Goal: Complete application form: Complete application form

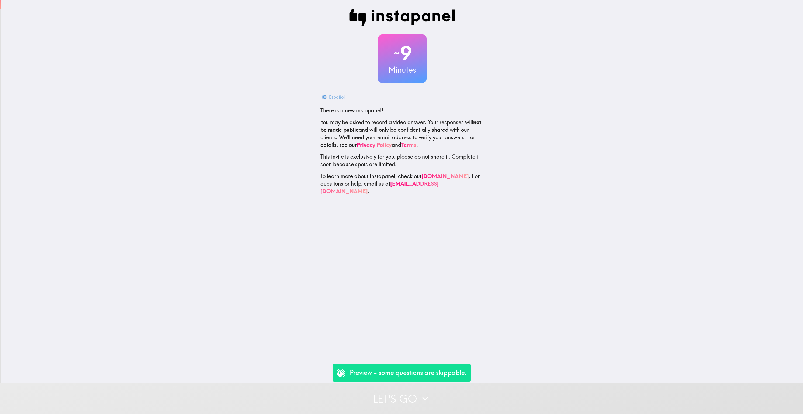
click at [414, 389] on button "Let's go" at bounding box center [401, 398] width 803 height 31
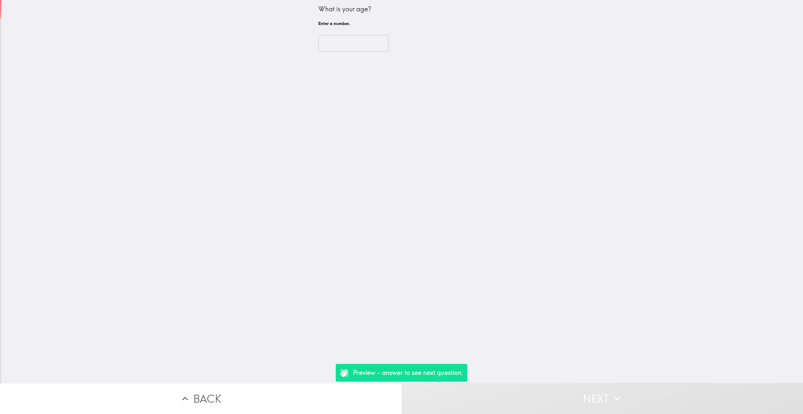
click at [353, 48] on input "number" at bounding box center [353, 43] width 70 height 17
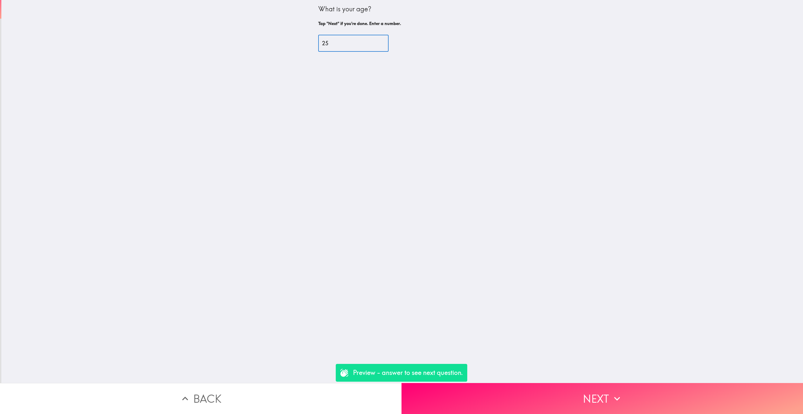
type input "25"
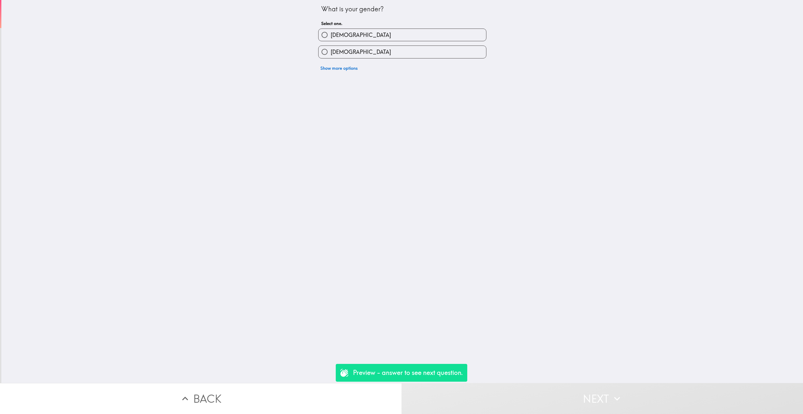
click at [400, 30] on label "[DEMOGRAPHIC_DATA]" at bounding box center [403, 35] width 168 height 12
click at [331, 30] on input "[DEMOGRAPHIC_DATA]" at bounding box center [325, 35] width 12 height 12
radio input "true"
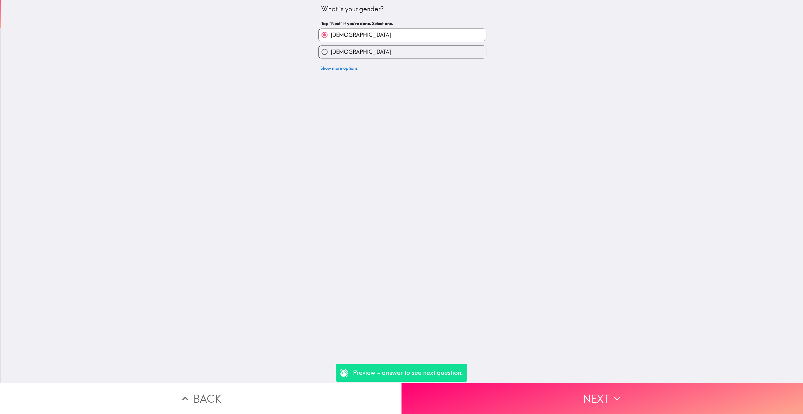
click at [507, 396] on button "Next" at bounding box center [603, 398] width 402 height 31
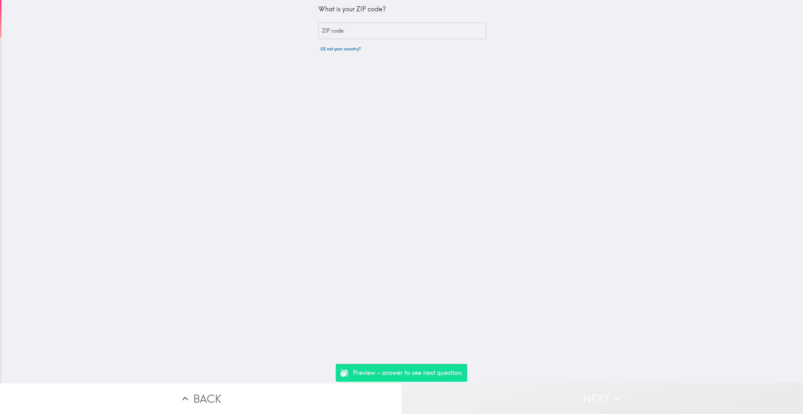
click at [467, 407] on button "Next" at bounding box center [603, 398] width 402 height 31
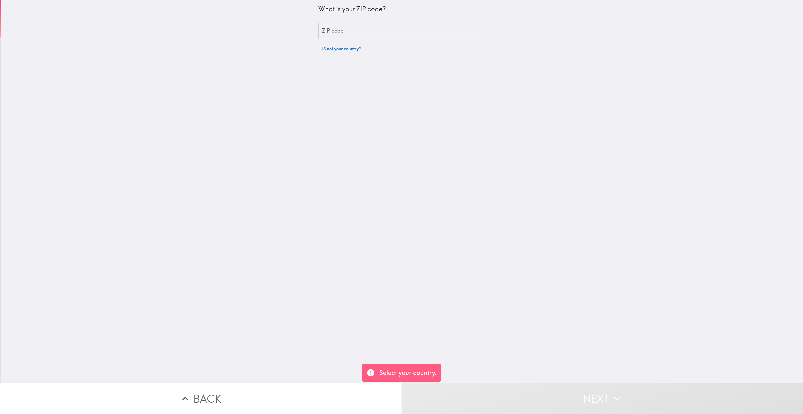
click at [381, 27] on input "ZIP code" at bounding box center [402, 31] width 168 height 17
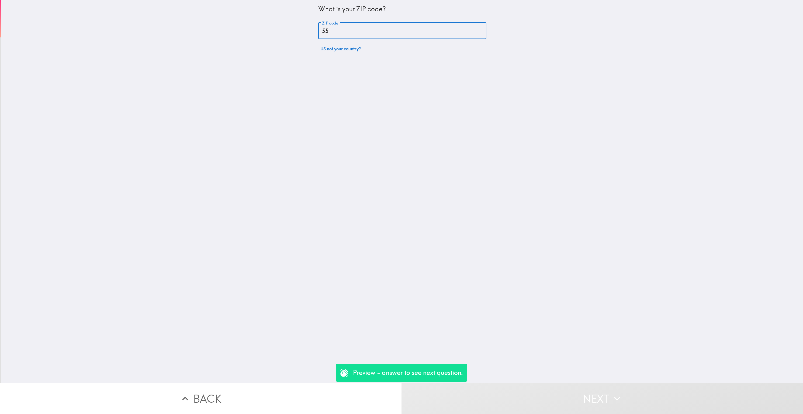
type input "5"
type input "84105"
drag, startPoint x: 374, startPoint y: 31, endPoint x: 381, endPoint y: 62, distance: 31.8
click at [373, 31] on label "Yes" at bounding box center [403, 35] width 168 height 12
click at [331, 31] on input "Yes" at bounding box center [325, 35] width 12 height 12
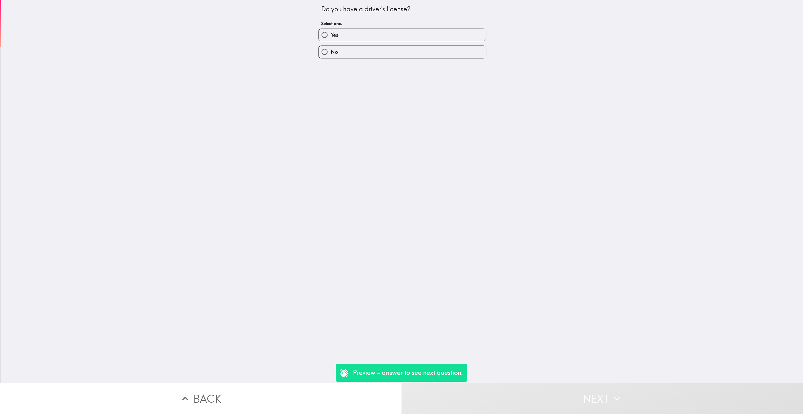
radio input "true"
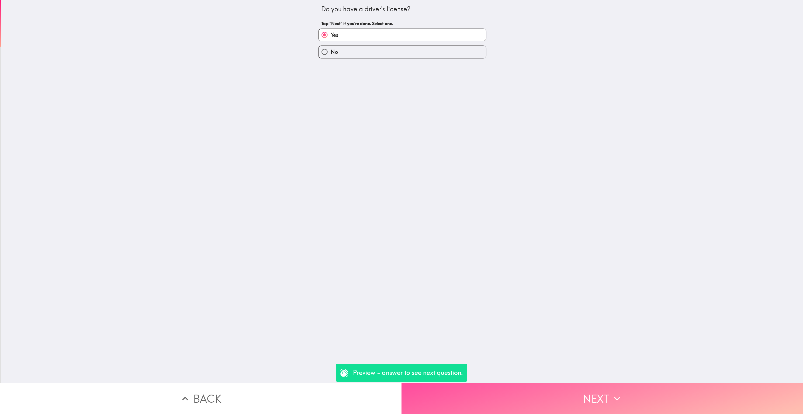
click at [488, 400] on button "Next" at bounding box center [603, 398] width 402 height 31
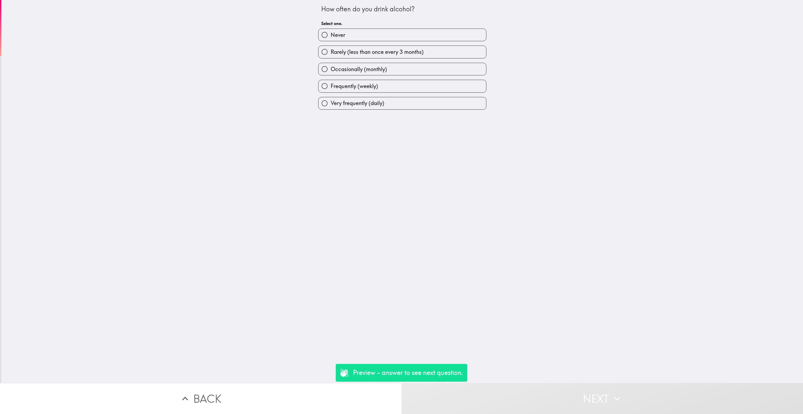
drag, startPoint x: 398, startPoint y: 61, endPoint x: 400, endPoint y: 67, distance: 7.1
click at [398, 61] on div "Occasionally (monthly)" at bounding box center [400, 66] width 172 height 17
drag, startPoint x: 432, startPoint y: 63, endPoint x: 435, endPoint y: 139, distance: 76.1
click at [432, 63] on label "Occasionally (monthly)" at bounding box center [403, 69] width 168 height 12
click at [331, 63] on input "Occasionally (monthly)" at bounding box center [325, 69] width 12 height 12
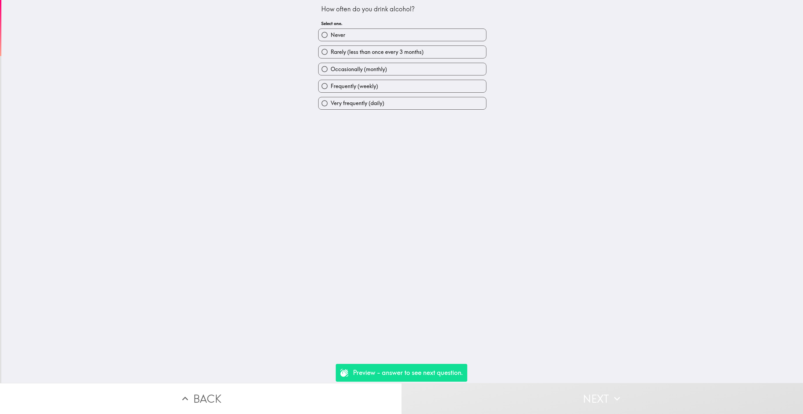
radio input "true"
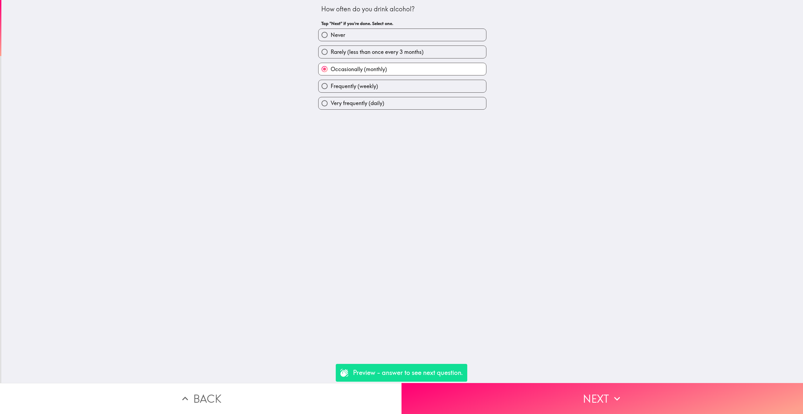
click at [484, 408] on button "Next" at bounding box center [603, 398] width 402 height 31
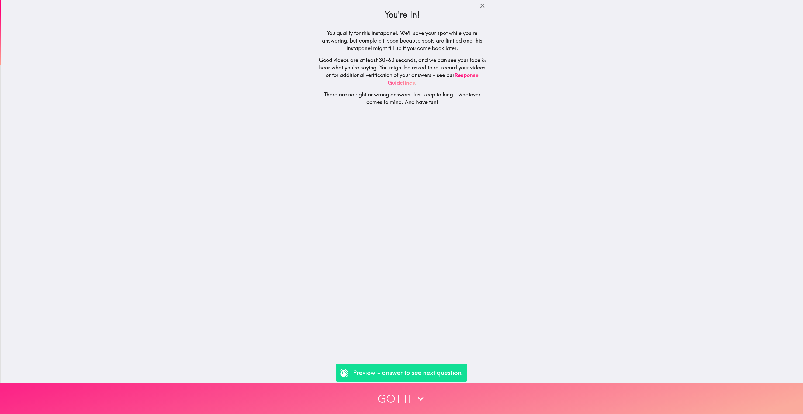
click at [481, 394] on button "Got it" at bounding box center [401, 398] width 803 height 31
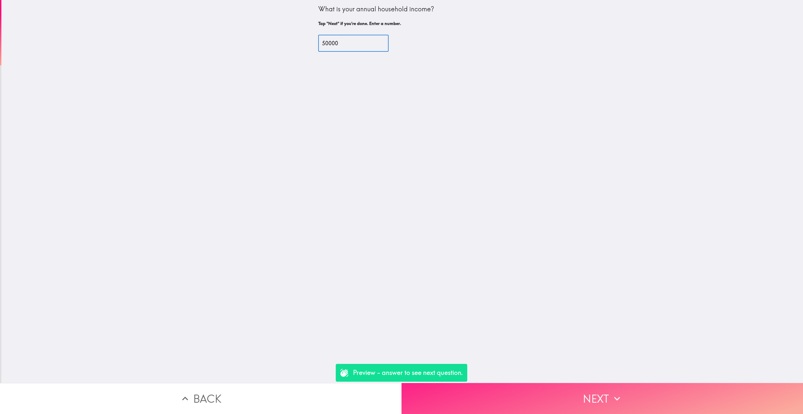
type input "50000"
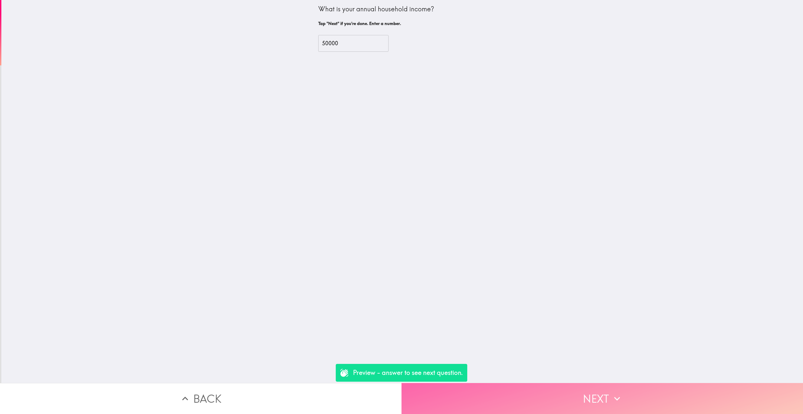
click at [499, 390] on button "Next" at bounding box center [603, 398] width 402 height 31
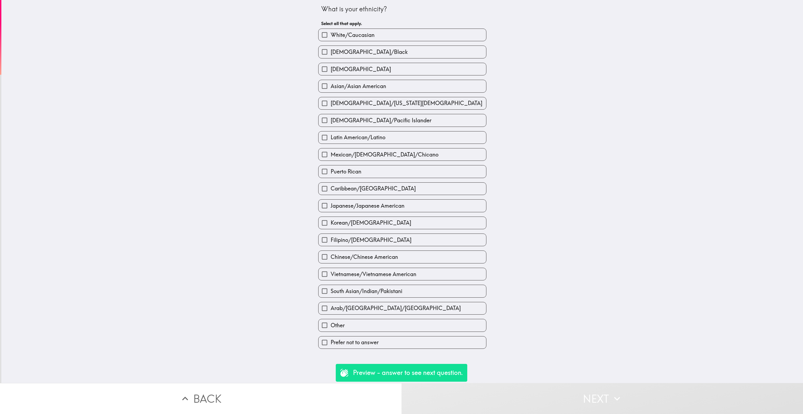
click at [440, 267] on div "Vietnamese/Vietnamese American" at bounding box center [400, 272] width 172 height 17
drag, startPoint x: 404, startPoint y: 221, endPoint x: 409, endPoint y: 230, distance: 9.7
click at [404, 221] on label "Korean/[DEMOGRAPHIC_DATA]" at bounding box center [403, 223] width 168 height 12
click at [331, 221] on input "Korean/[DEMOGRAPHIC_DATA]" at bounding box center [325, 223] width 12 height 12
checkbox input "true"
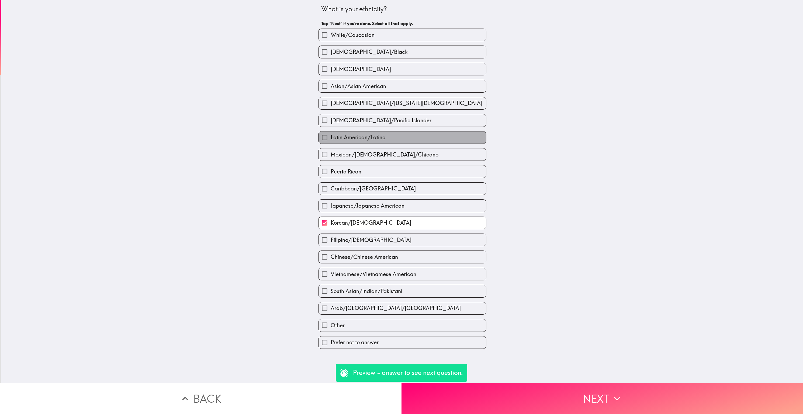
click at [381, 136] on span "Latin American/Latino" at bounding box center [358, 138] width 55 height 8
click at [331, 136] on input "Latin American/Latino" at bounding box center [325, 138] width 12 height 12
checkbox input "true"
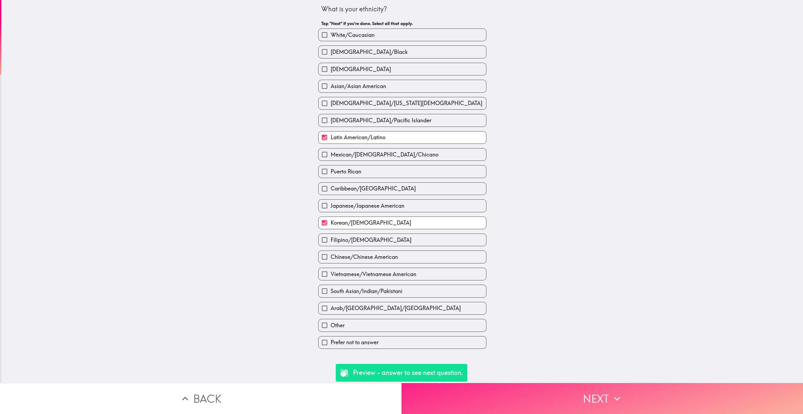
click at [474, 407] on button "Next" at bounding box center [603, 398] width 402 height 31
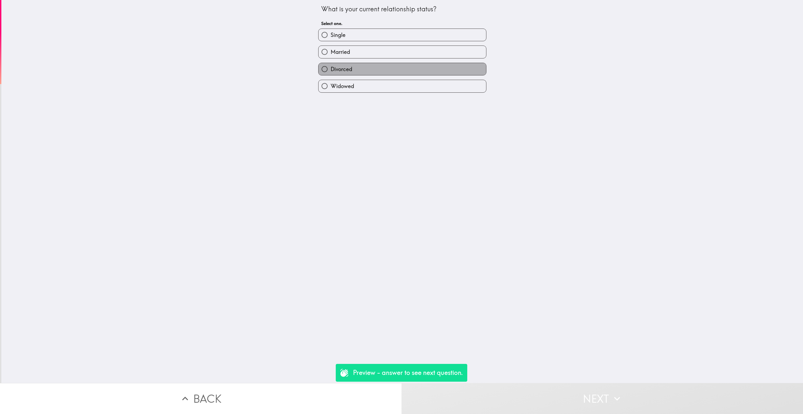
drag, startPoint x: 418, startPoint y: 70, endPoint x: 439, endPoint y: 271, distance: 202.4
click at [418, 70] on label "Divorced" at bounding box center [403, 69] width 168 height 12
click at [331, 70] on input "Divorced" at bounding box center [325, 69] width 12 height 12
radio input "true"
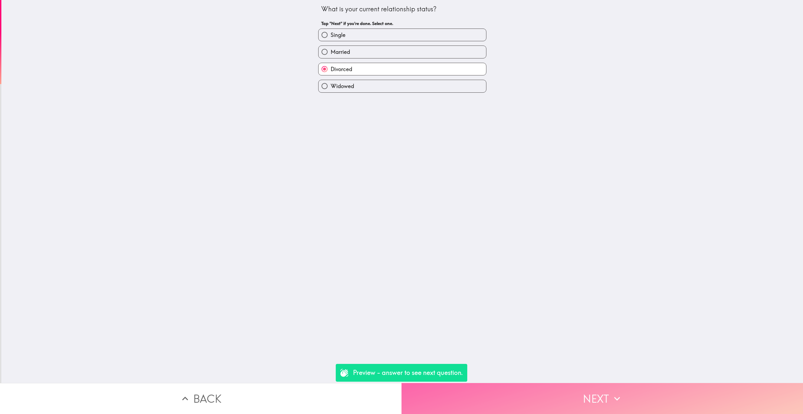
drag, startPoint x: 512, startPoint y: 394, endPoint x: 510, endPoint y: 391, distance: 2.9
click at [512, 394] on button "Next" at bounding box center [603, 398] width 402 height 31
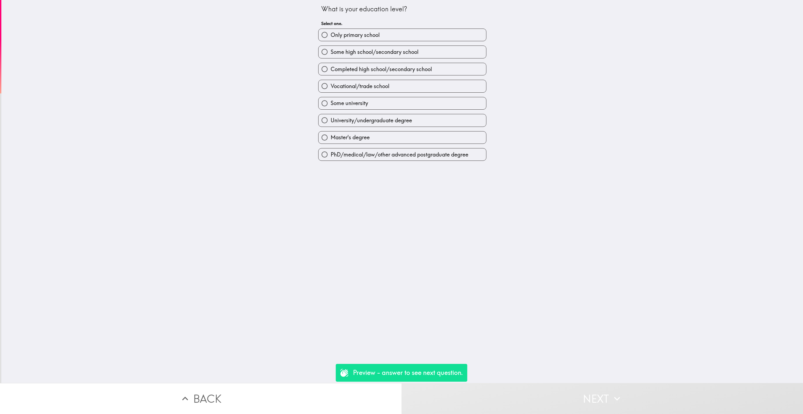
click at [372, 111] on div "University/undergraduate degree" at bounding box center [400, 118] width 172 height 17
click at [374, 105] on label "Some university" at bounding box center [403, 103] width 168 height 12
click at [331, 105] on input "Some university" at bounding box center [325, 103] width 12 height 12
radio input "true"
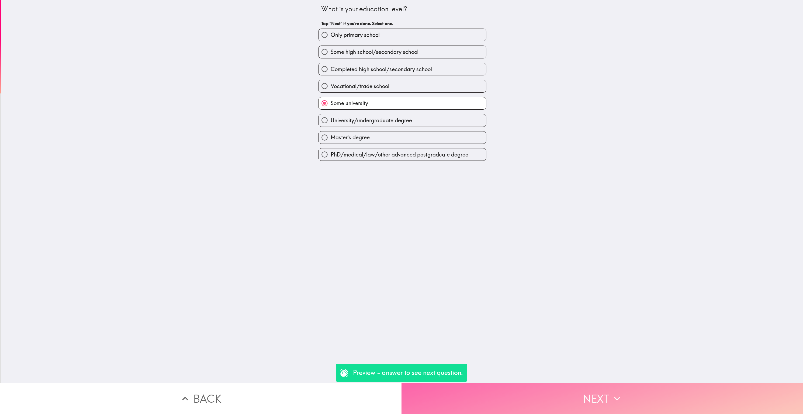
click at [507, 406] on button "Next" at bounding box center [603, 398] width 402 height 31
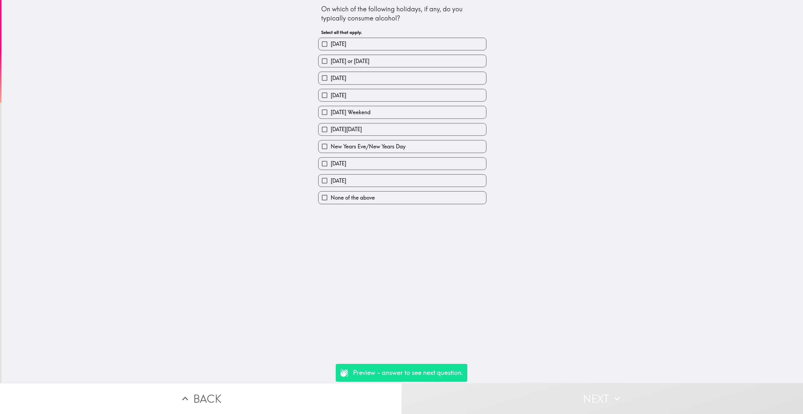
click at [359, 70] on div "[DATE]" at bounding box center [400, 75] width 172 height 17
drag, startPoint x: 363, startPoint y: 93, endPoint x: 373, endPoint y: 175, distance: 82.0
click at [363, 94] on label "[DATE]" at bounding box center [403, 95] width 168 height 12
click at [331, 94] on input "[DATE]" at bounding box center [325, 95] width 12 height 12
checkbox input "true"
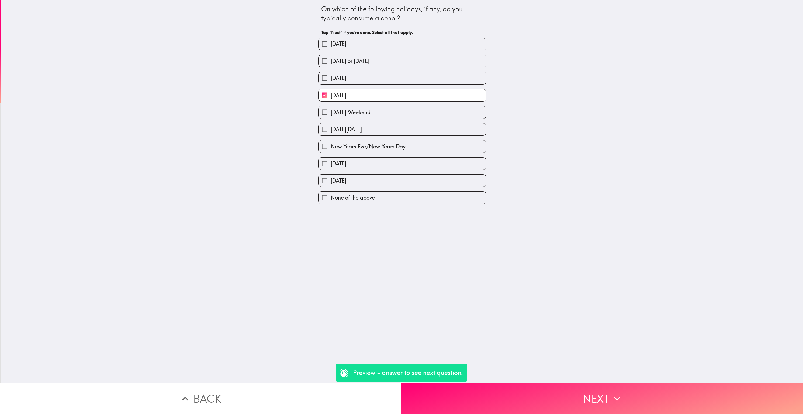
click at [373, 175] on div "[DATE]" at bounding box center [400, 178] width 172 height 17
click at [387, 183] on label "[DATE]" at bounding box center [403, 181] width 168 height 12
click at [331, 183] on input "[DATE]" at bounding box center [325, 181] width 12 height 12
checkbox input "true"
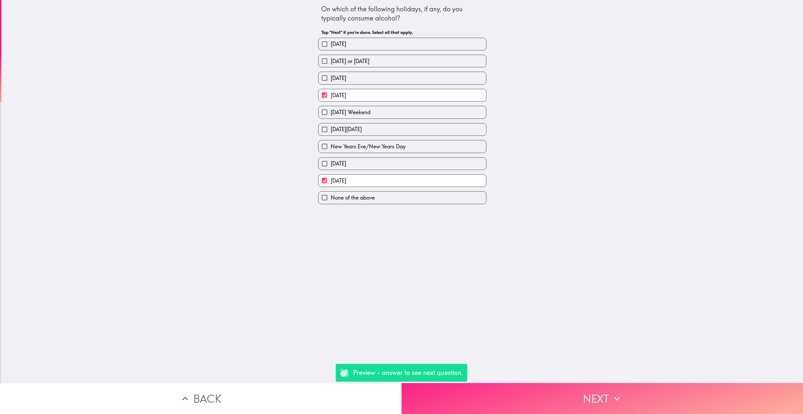
click at [490, 402] on button "Next" at bounding box center [603, 398] width 402 height 31
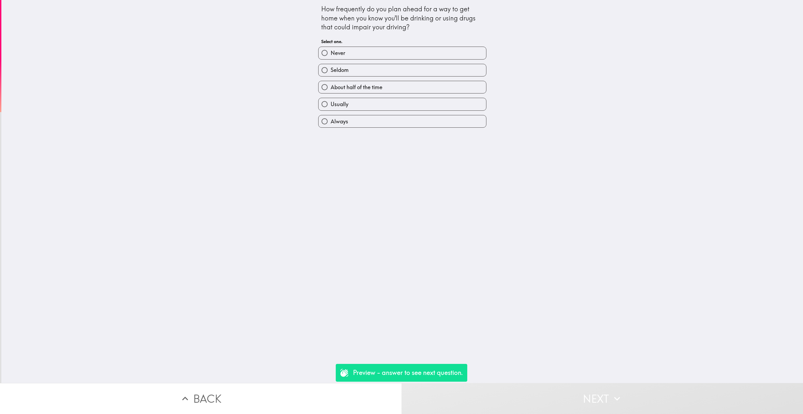
click at [457, 74] on label "Seldom" at bounding box center [403, 70] width 168 height 12
click at [331, 74] on input "Seldom" at bounding box center [325, 70] width 12 height 12
radio input "true"
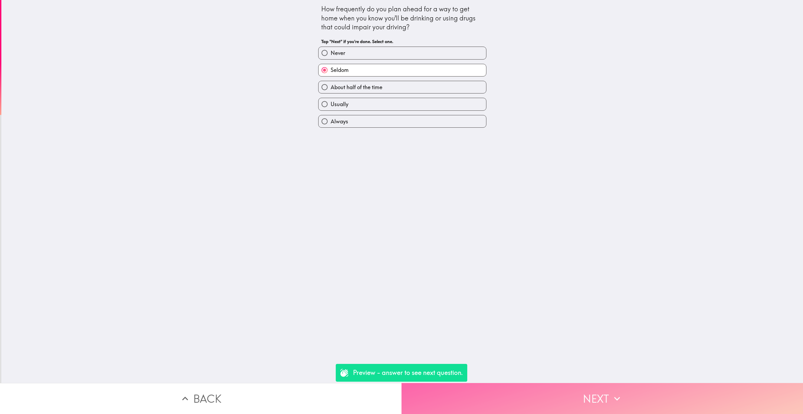
click at [483, 406] on button "Next" at bounding box center [603, 398] width 402 height 31
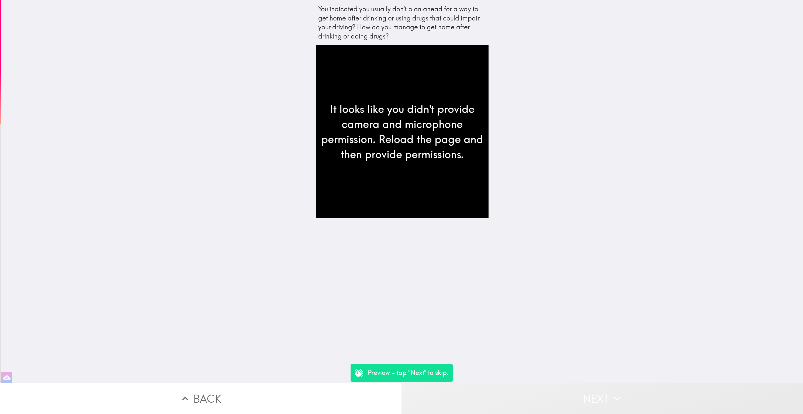
click at [485, 402] on button "Next" at bounding box center [603, 398] width 402 height 31
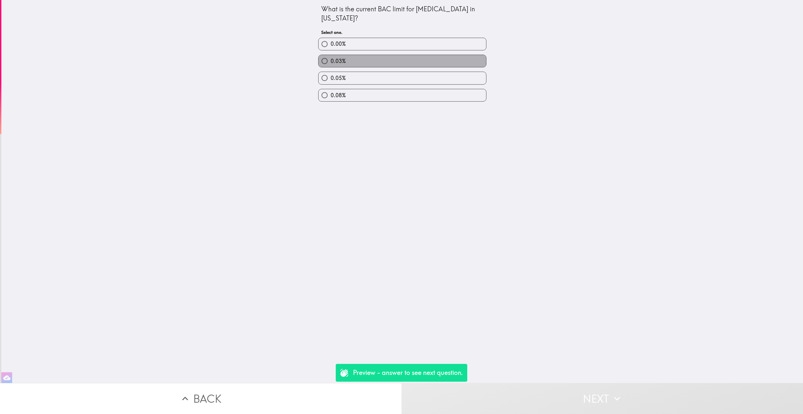
drag, startPoint x: 415, startPoint y: 61, endPoint x: 416, endPoint y: 67, distance: 6.3
click at [415, 61] on label "0.03%" at bounding box center [403, 61] width 168 height 12
click at [331, 61] on input "0.03%" at bounding box center [325, 61] width 12 height 12
radio input "true"
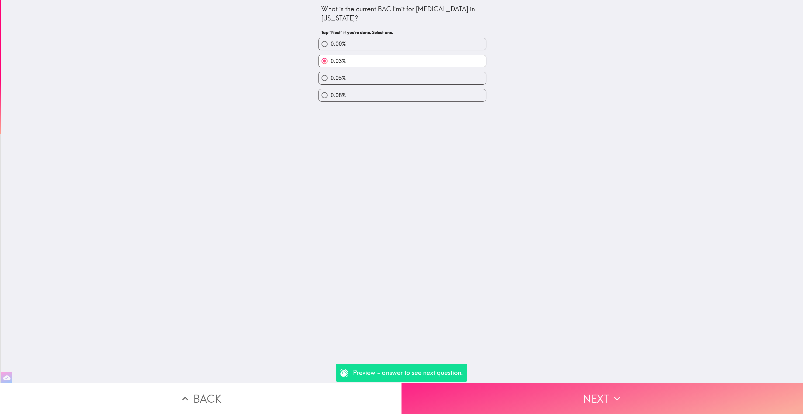
click at [491, 394] on button "Next" at bounding box center [603, 398] width 402 height 31
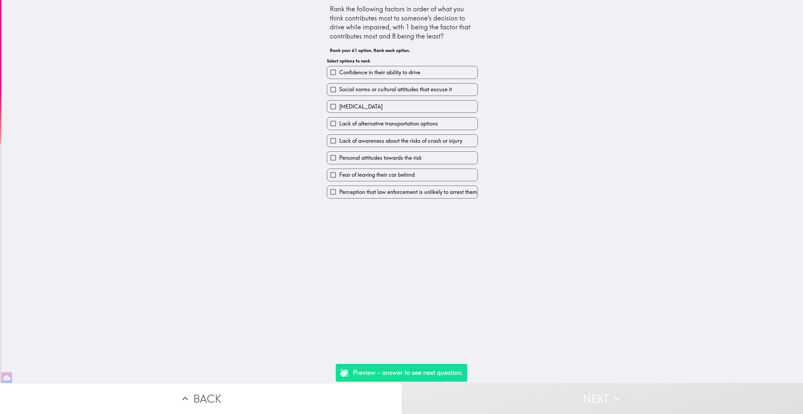
drag, startPoint x: 412, startPoint y: 115, endPoint x: 413, endPoint y: 128, distance: 13.8
click at [412, 115] on div "Lack of alternative transportation options" at bounding box center [400, 121] width 155 height 17
click at [417, 177] on label "Fear of leaving their car behind" at bounding box center [402, 175] width 150 height 12
click at [339, 177] on input "Fear of leaving their car behind" at bounding box center [333, 175] width 12 height 12
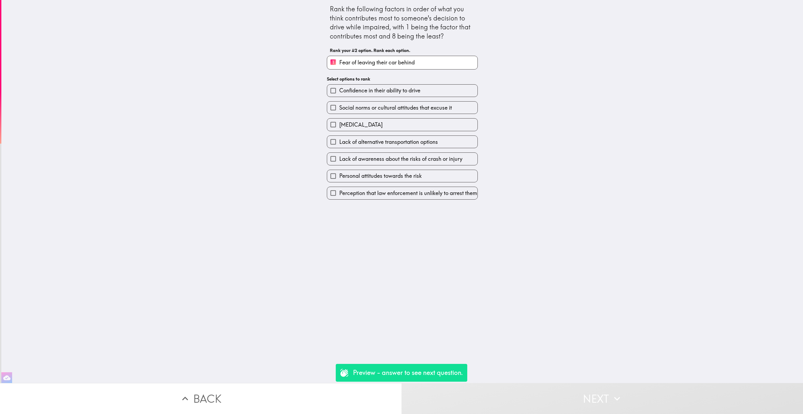
click at [403, 183] on div "Perception that law enforcement is unlikely to arrest them" at bounding box center [400, 190] width 155 height 17
click at [410, 169] on div "Personal attitudes towards the risk" at bounding box center [400, 173] width 155 height 17
click at [413, 177] on span "Personal attitudes towards the risk" at bounding box center [380, 176] width 82 height 8
click at [339, 177] on input "Personal attitudes towards the risk" at bounding box center [333, 176] width 12 height 12
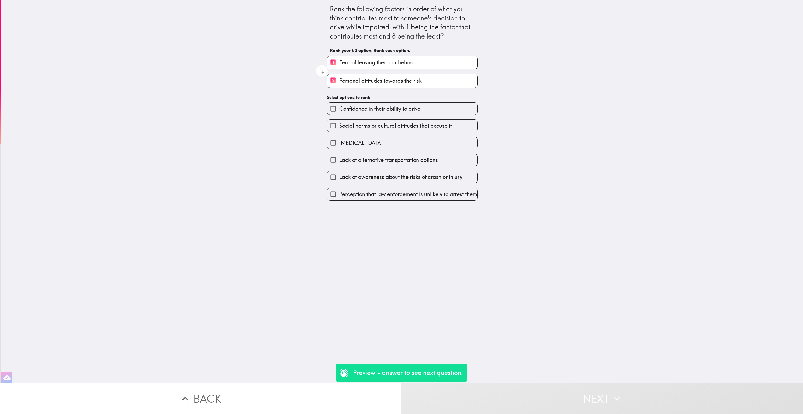
click at [415, 177] on span "Lack of awareness about the risks of crash or injury" at bounding box center [400, 177] width 123 height 8
click at [339, 177] on input "Lack of awareness about the risks of crash or injury" at bounding box center [333, 177] width 12 height 12
drag, startPoint x: 415, startPoint y: 177, endPoint x: 416, endPoint y: 192, distance: 14.8
click at [415, 177] on span "Lack of alternative transportation options" at bounding box center [388, 178] width 99 height 8
click at [339, 177] on input "Lack of alternative transportation options" at bounding box center [333, 178] width 12 height 12
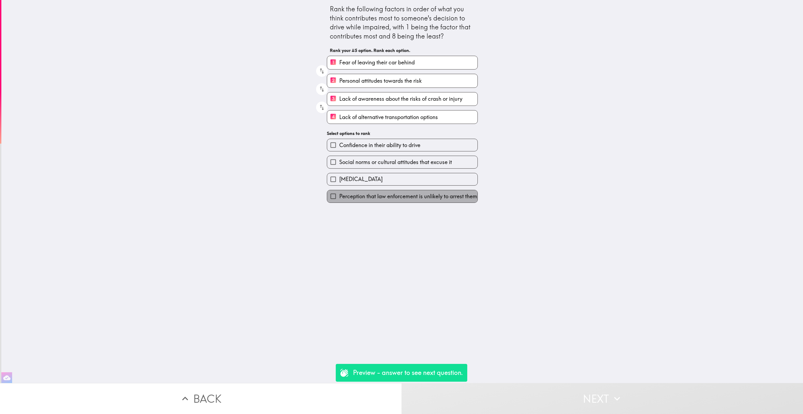
click at [416, 195] on span "Perception that law enforcement is unlikely to arrest them" at bounding box center [408, 197] width 138 height 8
click at [339, 195] on input "Perception that law enforcement is unlikely to arrest them" at bounding box center [333, 196] width 12 height 12
click at [416, 185] on label "[MEDICAL_DATA]" at bounding box center [402, 179] width 150 height 12
click at [339, 185] on input "[MEDICAL_DATA]" at bounding box center [333, 179] width 12 height 12
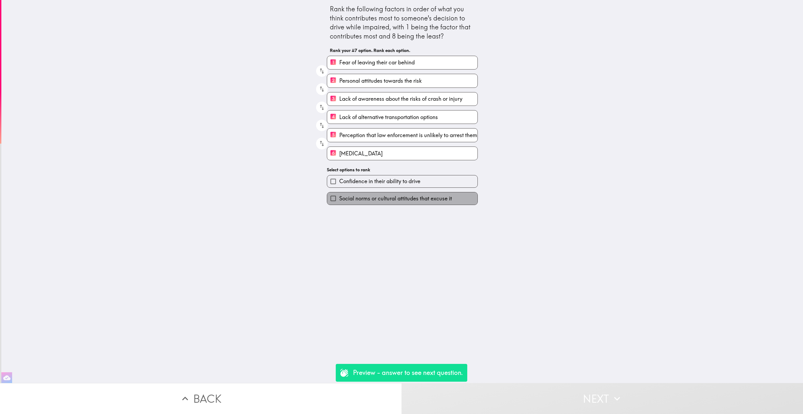
click at [416, 195] on label "Social norms or cultural attitudes that excuse it" at bounding box center [402, 198] width 150 height 12
click at [339, 195] on input "Social norms or cultural attitudes that excuse it" at bounding box center [333, 198] width 12 height 12
click at [416, 188] on div "Confidence in their ability to drive" at bounding box center [402, 181] width 151 height 13
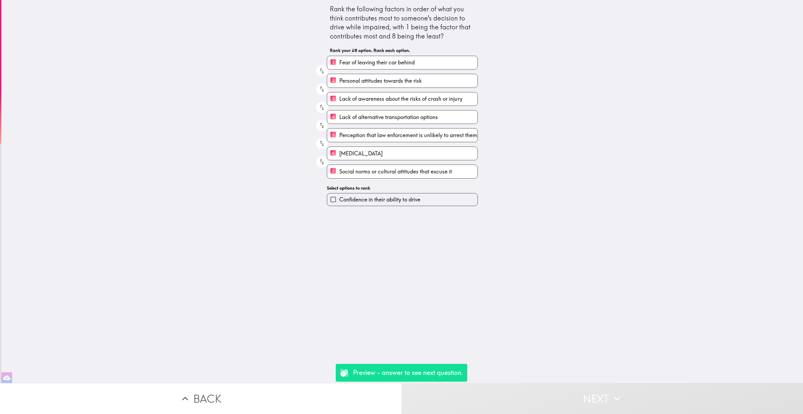
click at [416, 195] on div "Confidence in their ability to drive" at bounding box center [402, 199] width 151 height 13
click at [414, 203] on span "Confidence in their ability to drive" at bounding box center [379, 200] width 81 height 8
click at [339, 203] on input "Confidence in their ability to drive" at bounding box center [333, 200] width 12 height 12
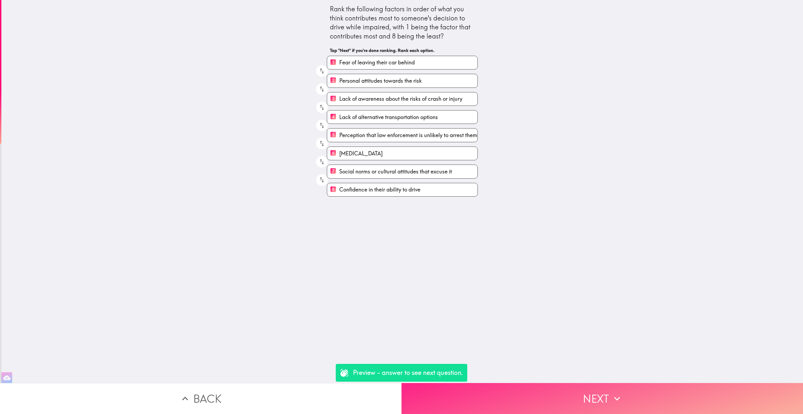
click at [513, 397] on button "Next" at bounding box center [603, 398] width 402 height 31
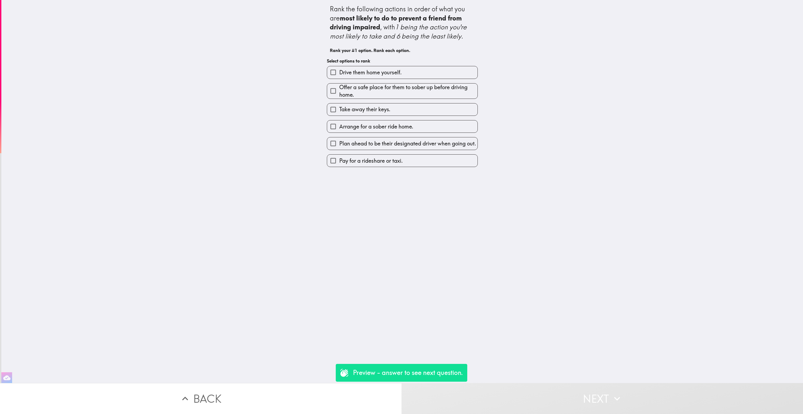
click at [489, 395] on button "Next" at bounding box center [603, 398] width 402 height 31
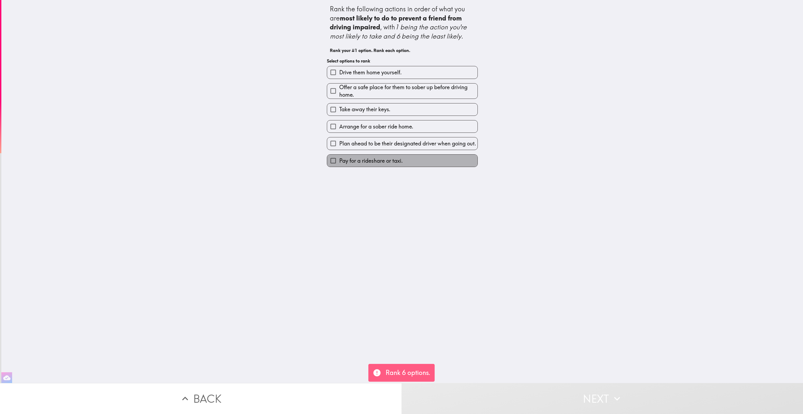
click at [403, 164] on span "Pay for a rideshare or taxi." at bounding box center [371, 161] width 64 height 8
click at [339, 164] on input "Pay for a rideshare or taxi." at bounding box center [333, 161] width 12 height 12
click at [404, 147] on span "Plan ahead to be their designated driver when going out." at bounding box center [407, 144] width 137 height 8
click at [339, 150] on input "Plan ahead to be their designated driver when going out." at bounding box center [333, 143] width 12 height 12
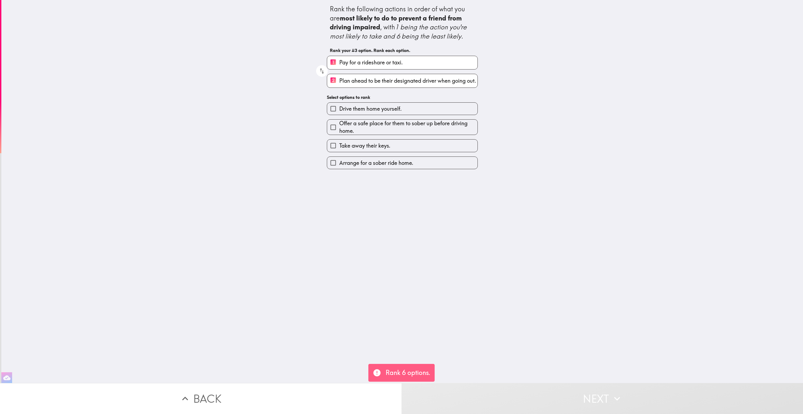
click at [404, 164] on span "Arrange for a sober ride home." at bounding box center [376, 163] width 74 height 8
click at [339, 164] on input "Arrange for a sober ride home." at bounding box center [333, 163] width 12 height 12
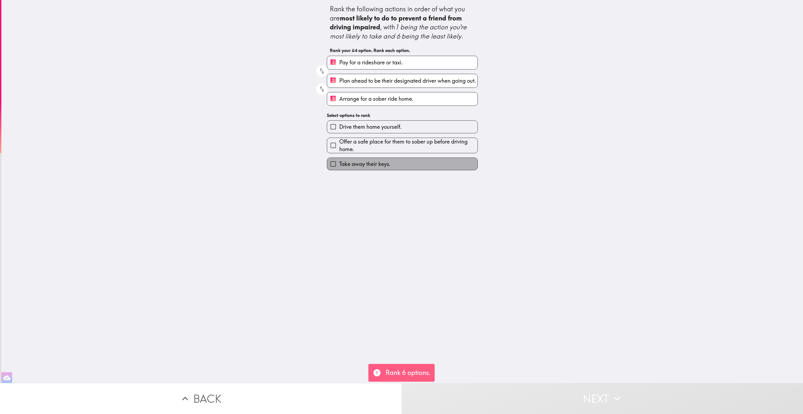
click at [404, 164] on label "Take away their keys." at bounding box center [402, 164] width 150 height 12
click at [339, 164] on input "Take away their keys." at bounding box center [333, 164] width 12 height 12
click at [404, 153] on span "Offer a safe place for them to sober up before driving home." at bounding box center [408, 145] width 138 height 15
click at [339, 151] on input "Offer a safe place for them to sober up before driving home." at bounding box center [333, 145] width 12 height 12
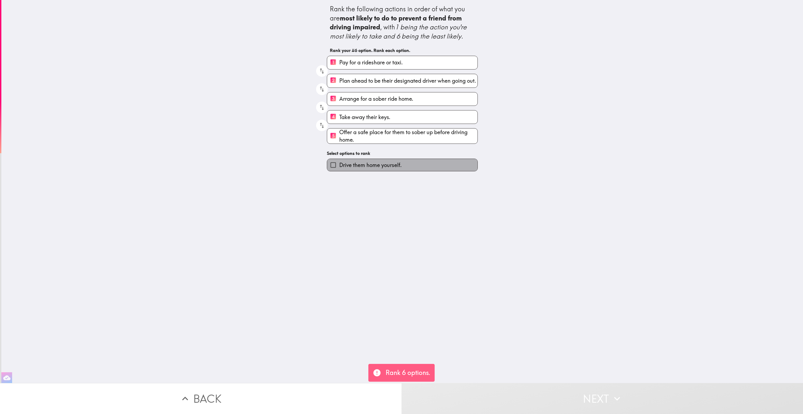
click at [404, 164] on label "Drive them home yourself." at bounding box center [402, 165] width 150 height 12
click at [339, 164] on input "Drive them home yourself." at bounding box center [333, 165] width 12 height 12
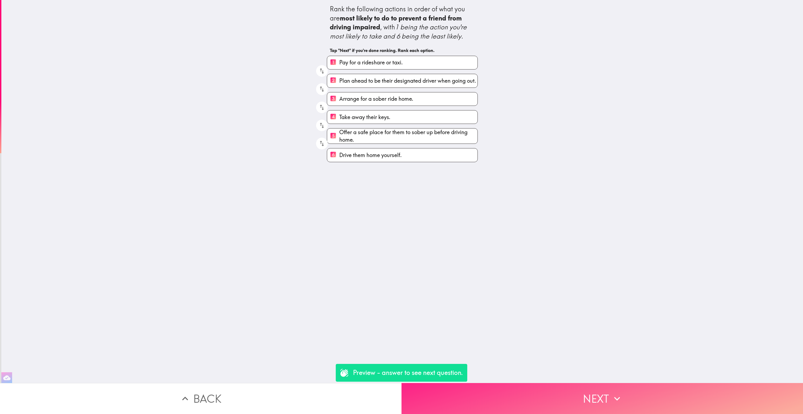
click at [493, 388] on button "Next" at bounding box center [603, 398] width 402 height 31
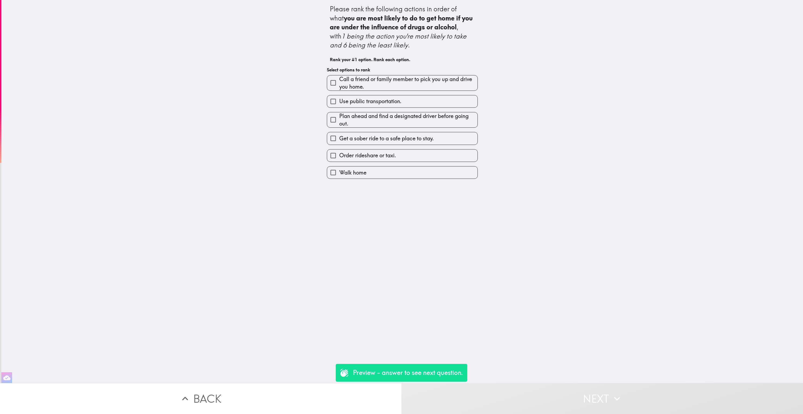
click at [411, 172] on label "Walk home" at bounding box center [402, 173] width 150 height 12
click at [339, 172] on input "Walk home" at bounding box center [333, 173] width 12 height 12
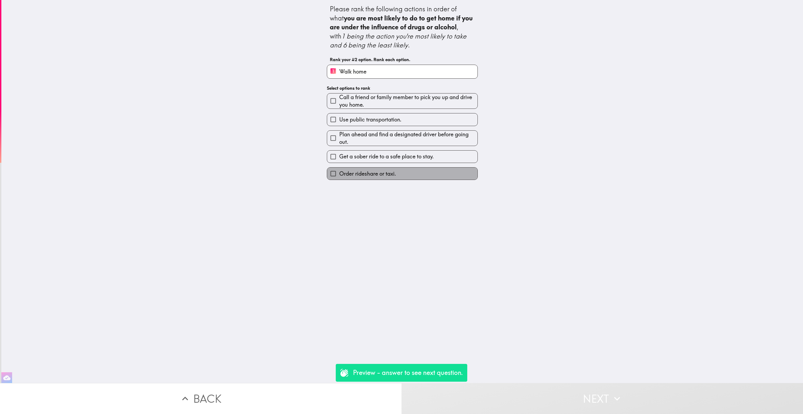
click at [411, 172] on label "Order rideshare or taxi." at bounding box center [402, 174] width 150 height 12
click at [339, 172] on input "Order rideshare or taxi." at bounding box center [333, 174] width 12 height 12
click at [411, 160] on span "Get a sober ride to a safe place to stay." at bounding box center [386, 157] width 95 height 8
click at [339, 163] on input "Get a sober ride to a safe place to stay." at bounding box center [333, 157] width 12 height 12
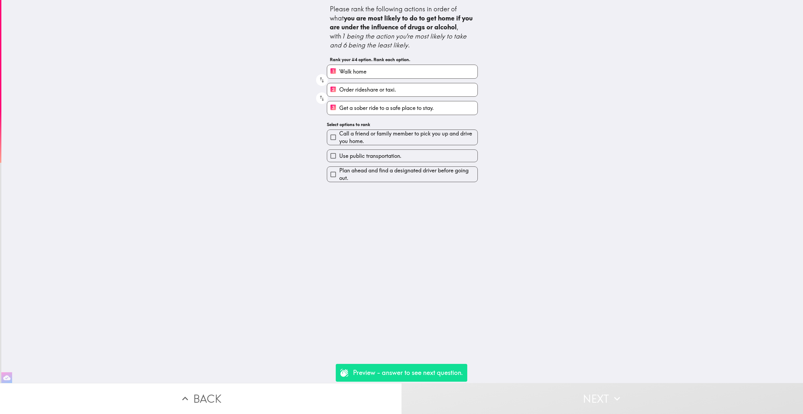
click at [411, 172] on span "Plan ahead and find a designated driver before going out." at bounding box center [408, 174] width 138 height 15
click at [339, 172] on input "Plan ahead and find a designated driver before going out." at bounding box center [333, 174] width 12 height 12
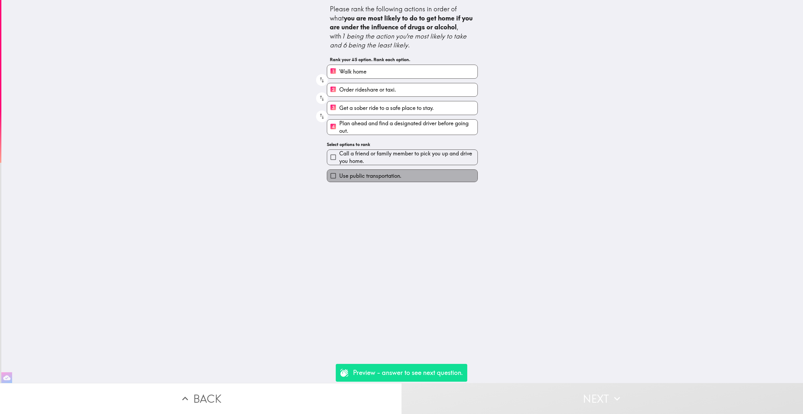
click at [411, 172] on label "Use public transportation." at bounding box center [402, 176] width 150 height 12
click at [339, 172] on input "Use public transportation." at bounding box center [333, 176] width 12 height 12
click at [411, 165] on span "Call a friend or family member to pick you up and drive you home." at bounding box center [408, 157] width 138 height 15
click at [339, 163] on input "Call a friend or family member to pick you up and drive you home." at bounding box center [333, 157] width 12 height 12
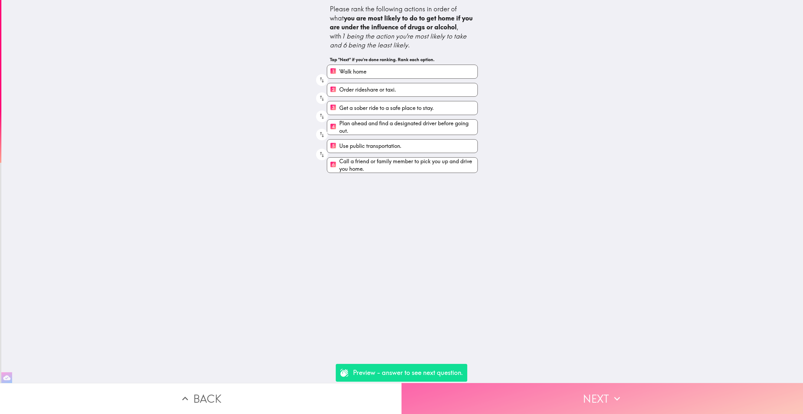
click at [509, 405] on button "Next" at bounding box center [603, 398] width 402 height 31
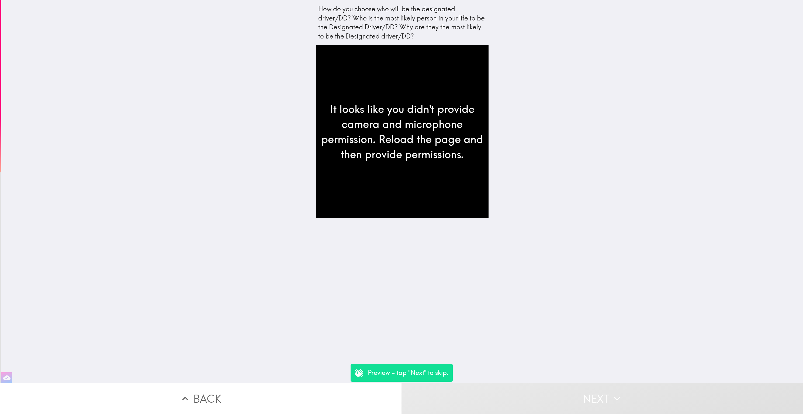
click at [456, 395] on button "Next" at bounding box center [603, 398] width 402 height 31
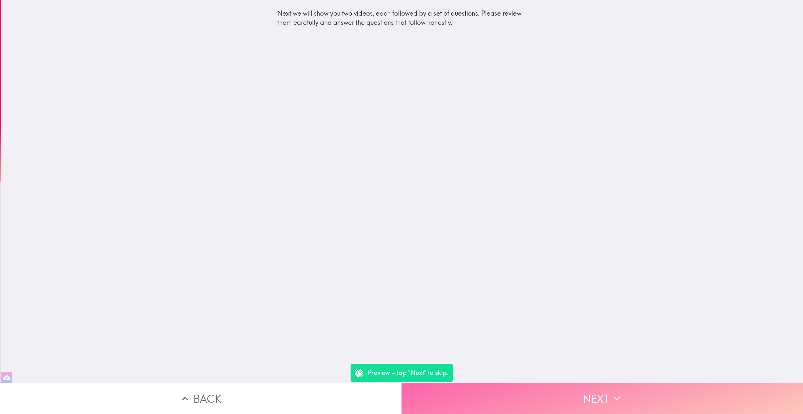
click at [459, 388] on button "Next" at bounding box center [603, 398] width 402 height 31
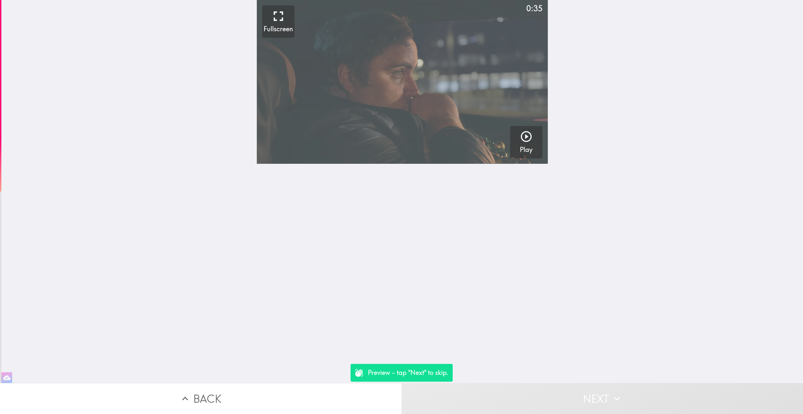
click at [378, 80] on video "button" at bounding box center [402, 82] width 291 height 164
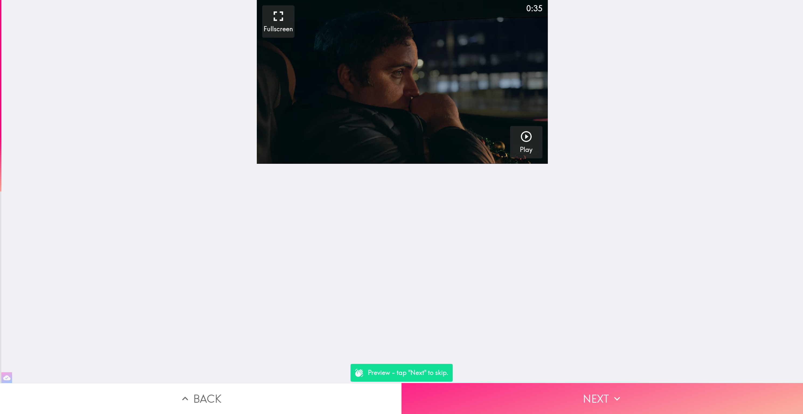
click at [571, 402] on button "Next" at bounding box center [603, 398] width 402 height 31
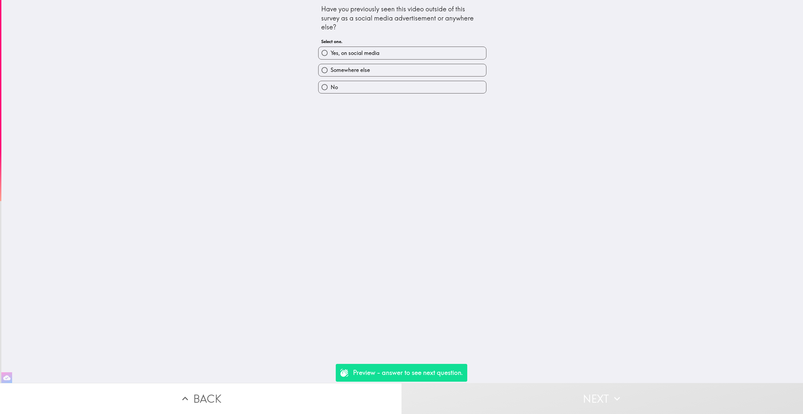
click at [403, 60] on div "Somewhere else" at bounding box center [400, 68] width 172 height 17
drag, startPoint x: 403, startPoint y: 56, endPoint x: 406, endPoint y: 199, distance: 142.9
click at [403, 56] on label "Yes, on social media" at bounding box center [403, 53] width 168 height 12
click at [331, 56] on input "Yes, on social media" at bounding box center [325, 53] width 12 height 12
radio input "true"
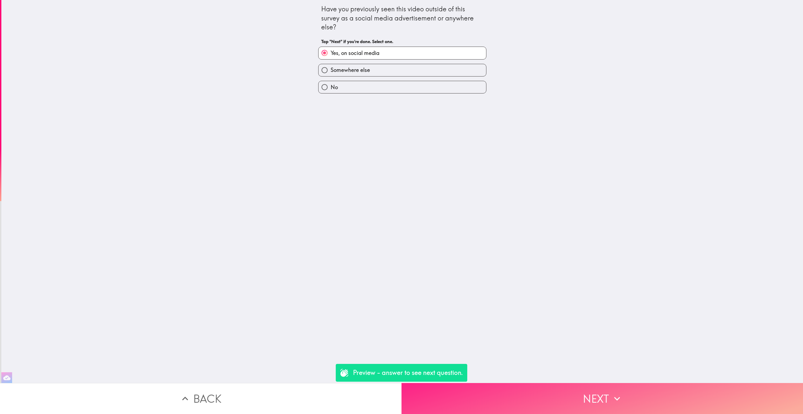
click at [495, 393] on button "Next" at bounding box center [603, 398] width 402 height 31
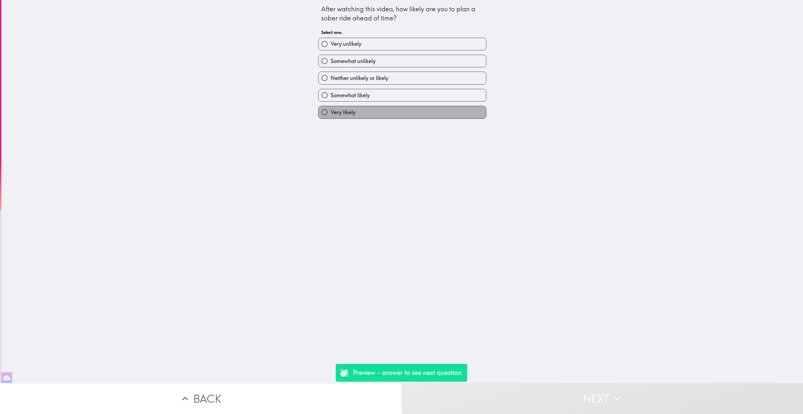
click at [416, 110] on label "Very likely" at bounding box center [403, 112] width 168 height 12
click at [331, 110] on input "Very likely" at bounding box center [325, 112] width 12 height 12
radio input "true"
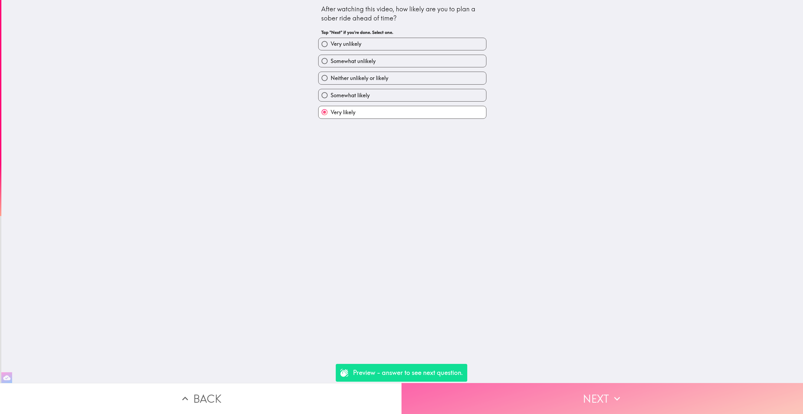
click at [528, 396] on button "Next" at bounding box center [603, 398] width 402 height 31
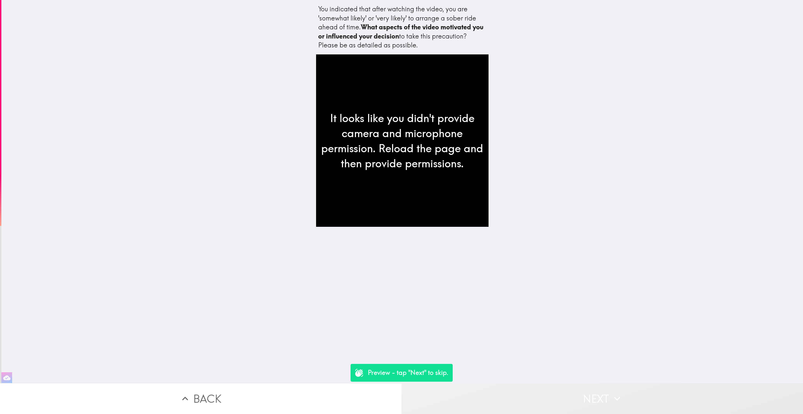
click at [521, 398] on button "Next" at bounding box center [603, 398] width 402 height 31
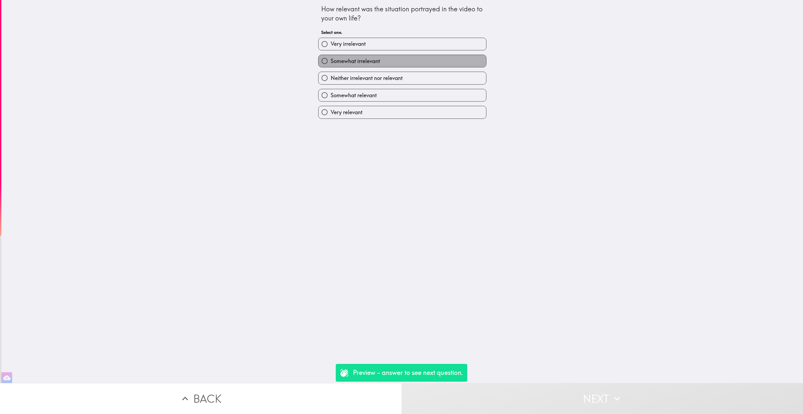
click at [467, 63] on label "Somewhat irrelevant" at bounding box center [403, 61] width 168 height 12
click at [331, 63] on input "Somewhat irrelevant" at bounding box center [325, 61] width 12 height 12
radio input "true"
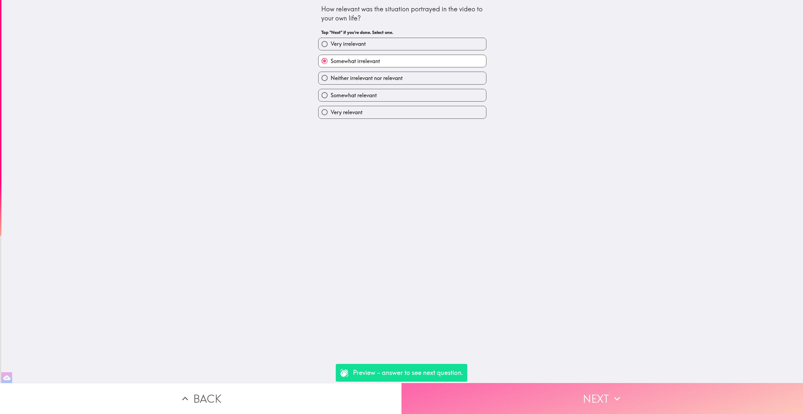
click at [559, 387] on button "Next" at bounding box center [603, 398] width 402 height 31
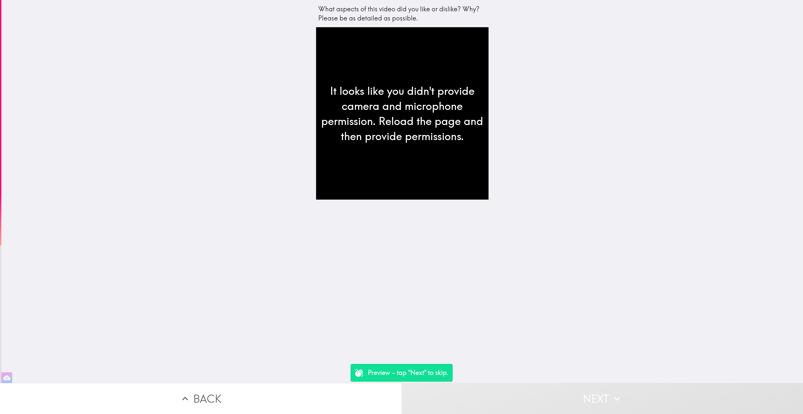
click at [562, 390] on button "Next" at bounding box center [603, 398] width 402 height 31
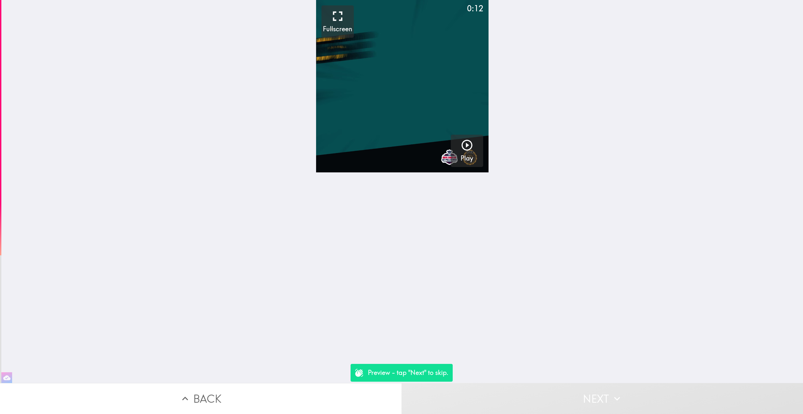
click at [392, 49] on video "button" at bounding box center [402, 86] width 172 height 172
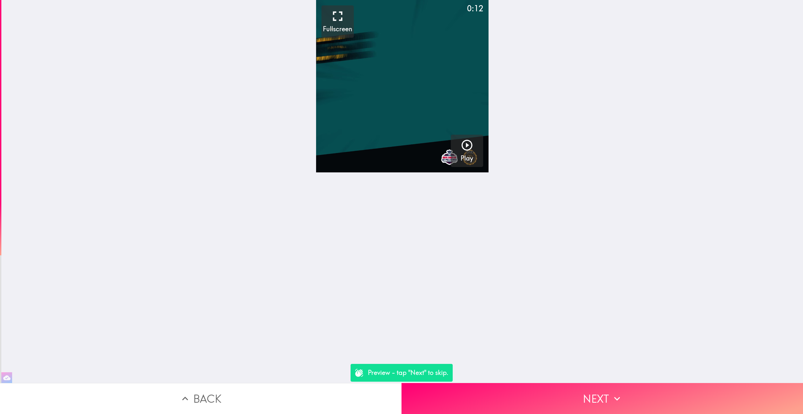
click at [371, 61] on video "button" at bounding box center [402, 86] width 172 height 172
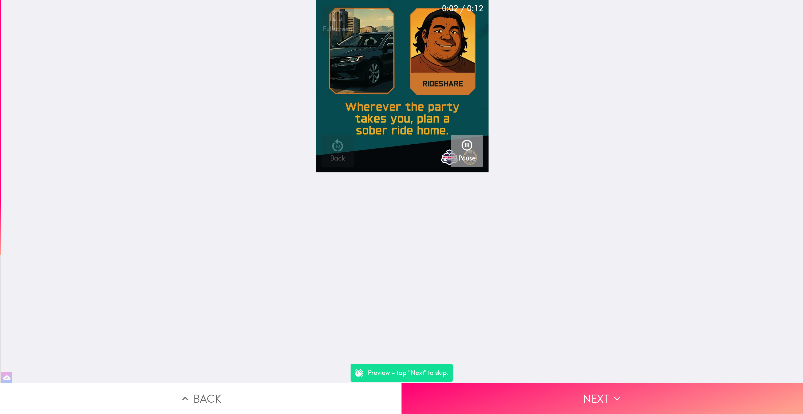
click at [469, 149] on icon "button" at bounding box center [467, 145] width 11 height 11
click at [463, 148] on icon "button" at bounding box center [467, 145] width 11 height 11
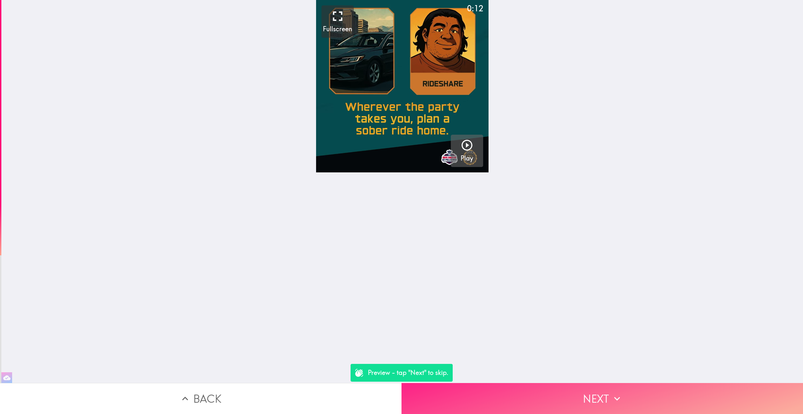
drag, startPoint x: 558, startPoint y: 413, endPoint x: 563, endPoint y: 393, distance: 20.9
click at [558, 413] on button "Next" at bounding box center [603, 398] width 402 height 31
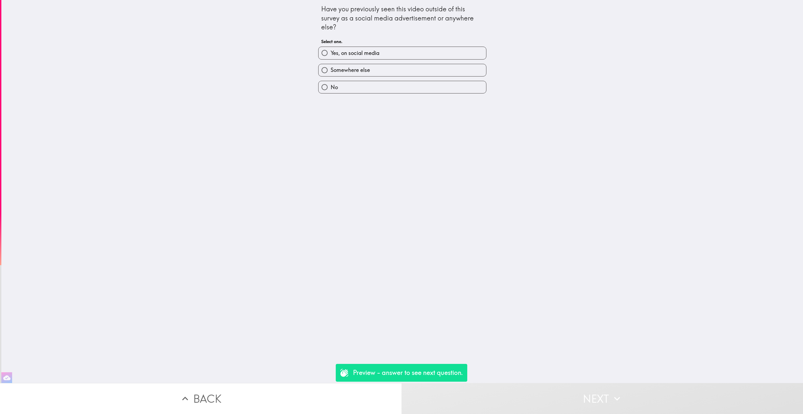
click at [430, 54] on label "Yes, on social media" at bounding box center [403, 53] width 168 height 12
click at [331, 54] on input "Yes, on social media" at bounding box center [325, 53] width 12 height 12
radio input "true"
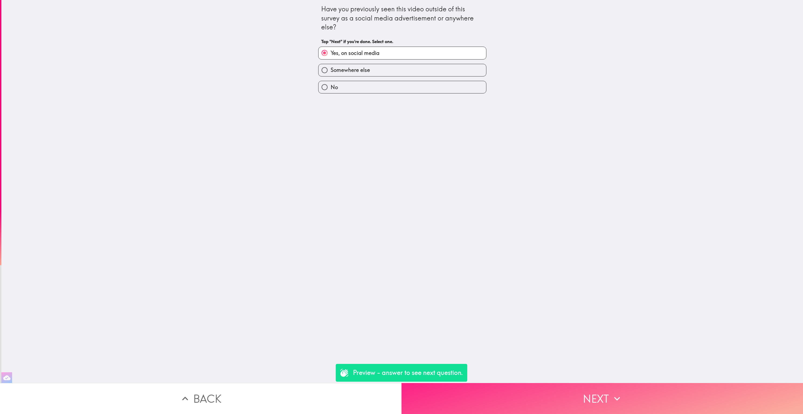
click at [535, 389] on button "Next" at bounding box center [603, 398] width 402 height 31
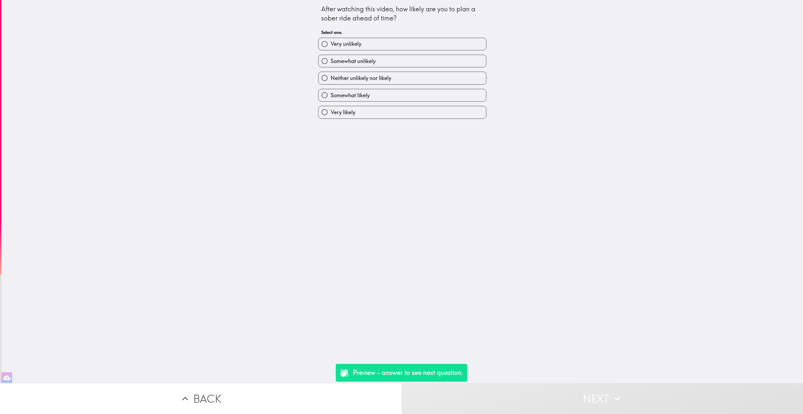
click at [461, 51] on div "Somewhat unlikely" at bounding box center [400, 58] width 172 height 17
click at [431, 95] on label "Somewhat likely" at bounding box center [403, 95] width 168 height 12
click at [331, 95] on input "Somewhat likely" at bounding box center [325, 95] width 12 height 12
radio input "true"
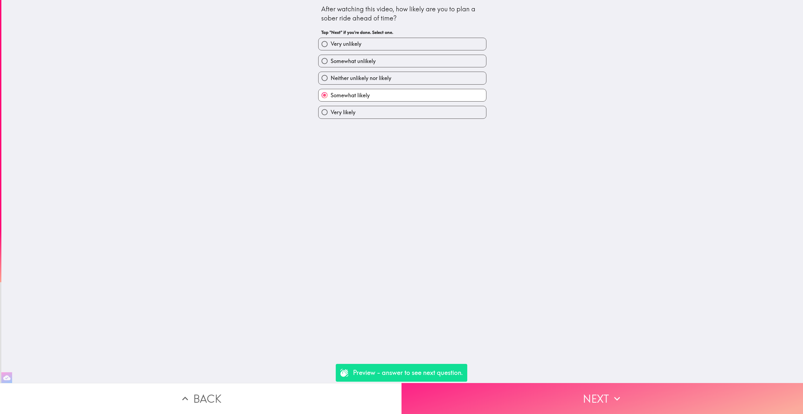
click at [549, 391] on button "Next" at bounding box center [603, 398] width 402 height 31
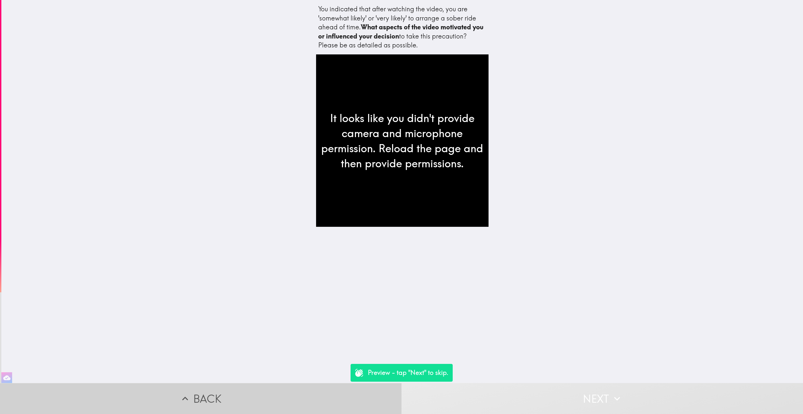
click at [207, 386] on button "Back" at bounding box center [201, 398] width 402 height 31
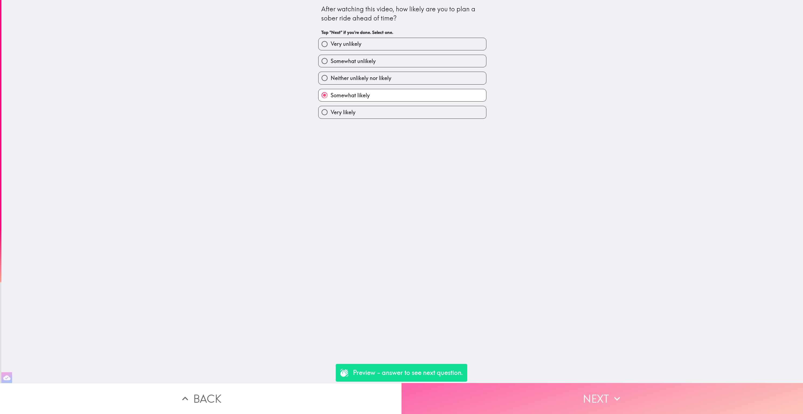
click at [500, 397] on button "Next" at bounding box center [603, 398] width 402 height 31
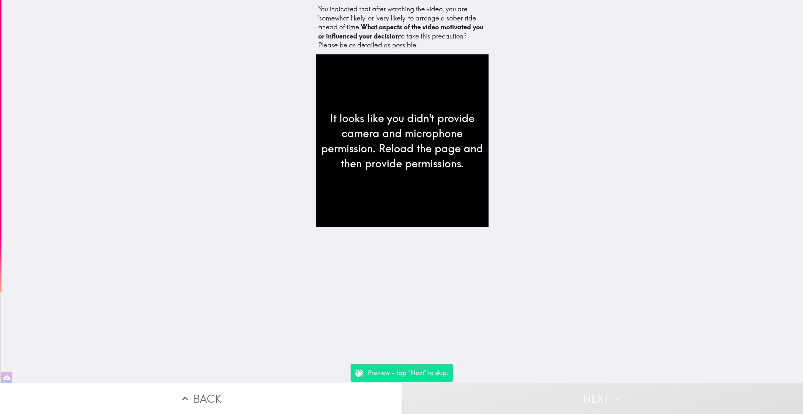
click at [500, 397] on button "Next" at bounding box center [603, 398] width 402 height 31
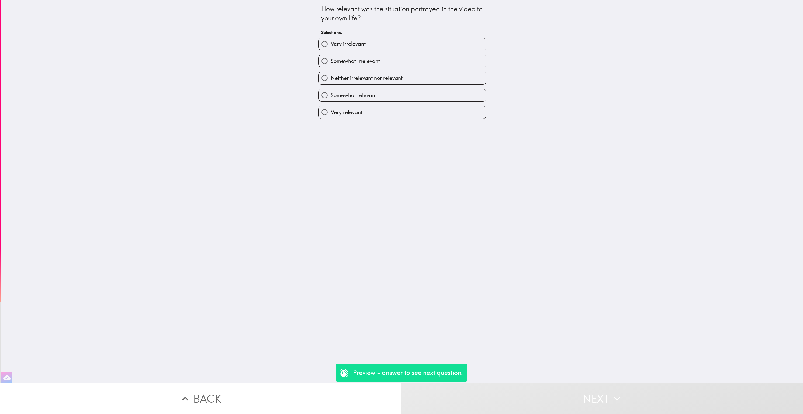
click at [430, 112] on label "Very relevant" at bounding box center [403, 112] width 168 height 12
click at [331, 112] on input "Very relevant" at bounding box center [325, 112] width 12 height 12
radio input "true"
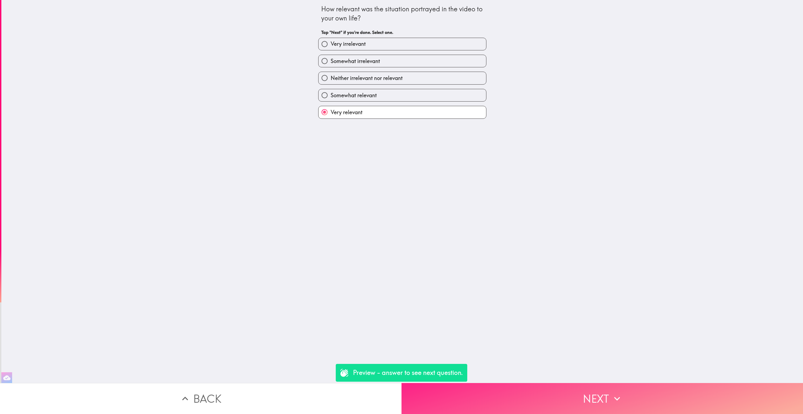
click at [513, 403] on button "Next" at bounding box center [603, 398] width 402 height 31
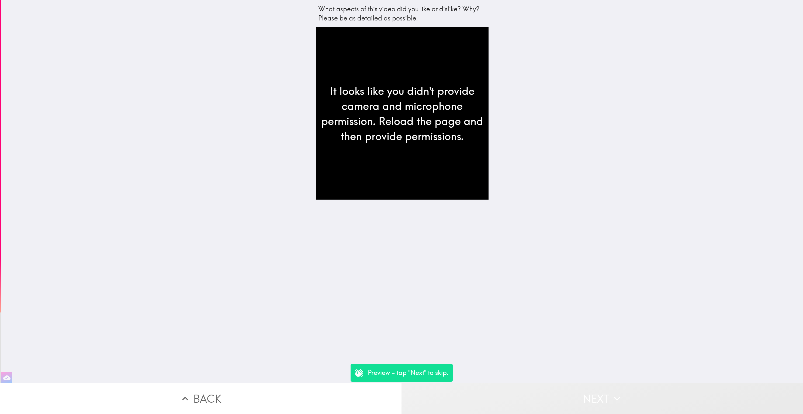
click at [515, 404] on button "Next" at bounding box center [603, 398] width 402 height 31
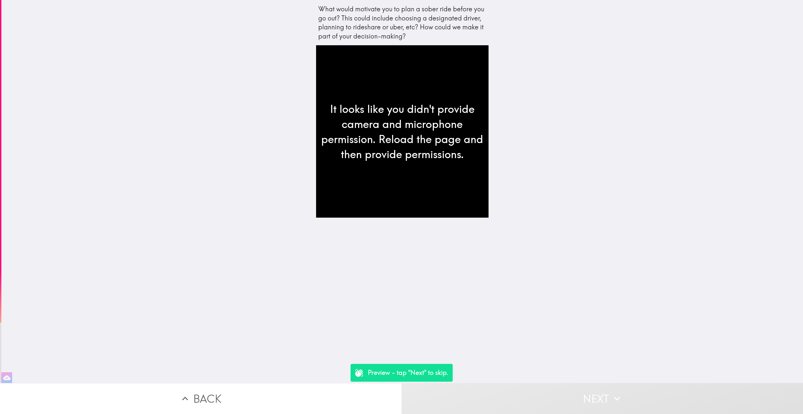
click at [515, 404] on button "Next" at bounding box center [603, 398] width 402 height 31
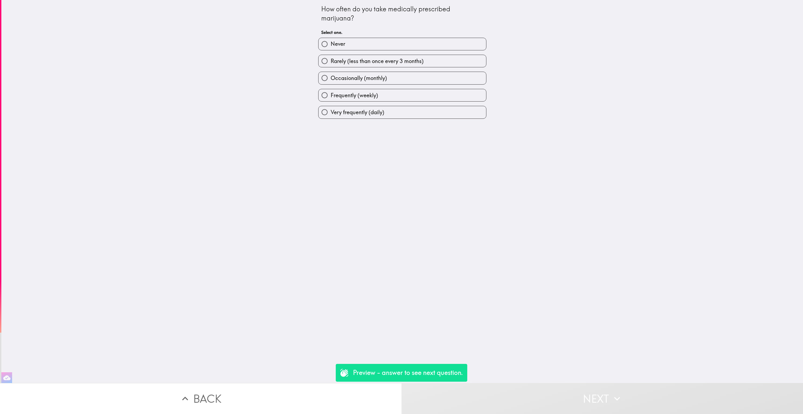
click at [423, 103] on div "Very frequently (daily)" at bounding box center [400, 110] width 172 height 17
drag, startPoint x: 421, startPoint y: 112, endPoint x: 426, endPoint y: 120, distance: 9.9
click at [421, 112] on label "Very frequently (daily)" at bounding box center [403, 112] width 168 height 12
click at [331, 112] on input "Very frequently (daily)" at bounding box center [325, 112] width 12 height 12
radio input "true"
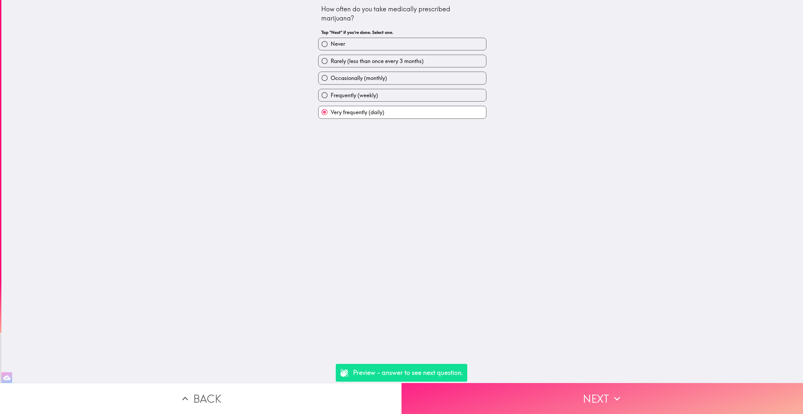
click at [540, 387] on button "Next" at bounding box center [603, 398] width 402 height 31
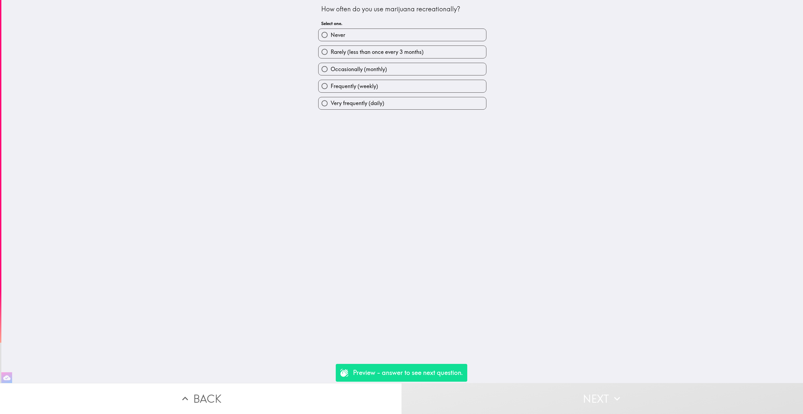
click at [451, 96] on div "Very frequently (daily)" at bounding box center [400, 101] width 172 height 17
click at [449, 99] on label "Very frequently (daily)" at bounding box center [403, 103] width 168 height 12
click at [331, 99] on input "Very frequently (daily)" at bounding box center [325, 103] width 12 height 12
radio input "true"
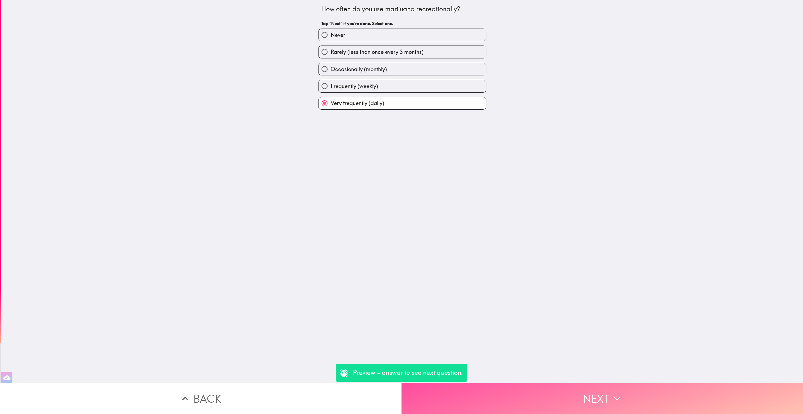
drag, startPoint x: 579, startPoint y: 397, endPoint x: 535, endPoint y: 346, distance: 67.8
click at [580, 397] on button "Next" at bounding box center [603, 398] width 402 height 31
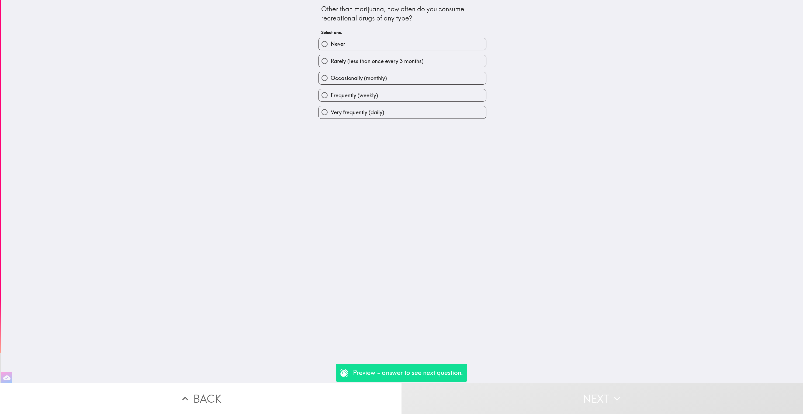
click at [389, 103] on div "Very frequently (daily)" at bounding box center [400, 110] width 172 height 17
click at [388, 109] on label "Very frequently (daily)" at bounding box center [403, 112] width 168 height 12
click at [331, 109] on input "Very frequently (daily)" at bounding box center [325, 112] width 12 height 12
radio input "true"
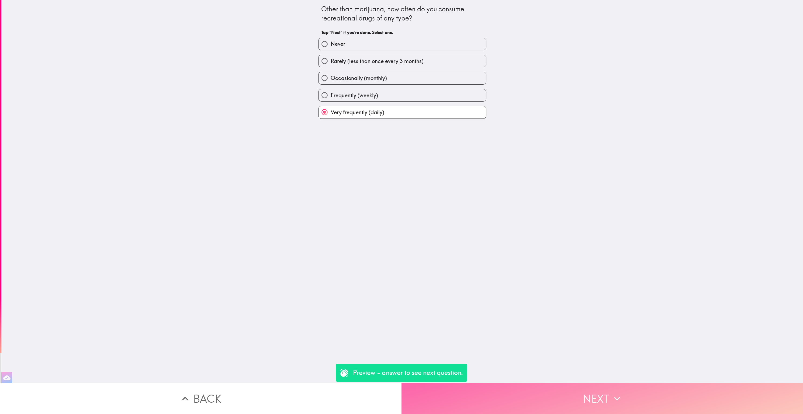
drag, startPoint x: 572, startPoint y: 390, endPoint x: 565, endPoint y: 383, distance: 10.7
click at [572, 390] on button "Next" at bounding box center [603, 398] width 402 height 31
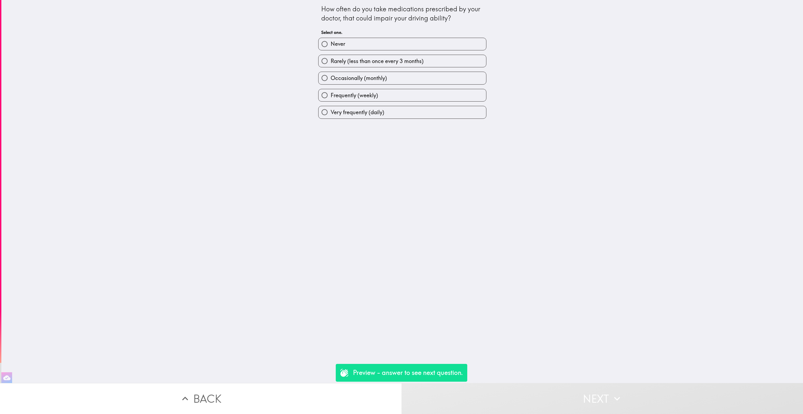
drag, startPoint x: 409, startPoint y: 108, endPoint x: 417, endPoint y: 123, distance: 17.7
click at [409, 108] on label "Very frequently (daily)" at bounding box center [403, 112] width 168 height 12
click at [331, 108] on input "Very frequently (daily)" at bounding box center [325, 112] width 12 height 12
radio input "true"
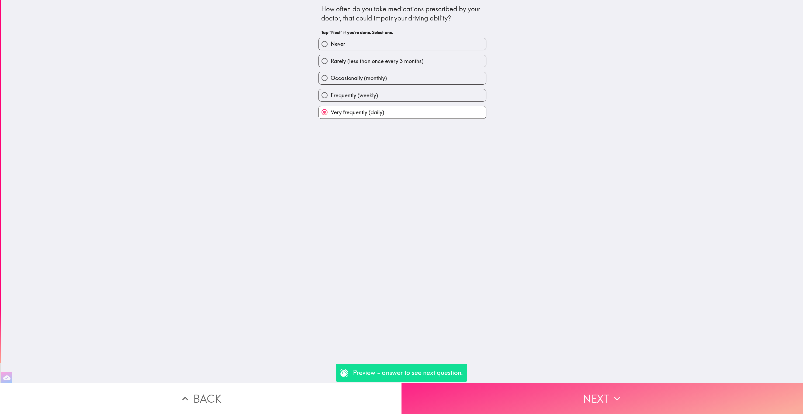
click at [522, 409] on button "Next" at bounding box center [603, 398] width 402 height 31
